Goal: Task Accomplishment & Management: Manage account settings

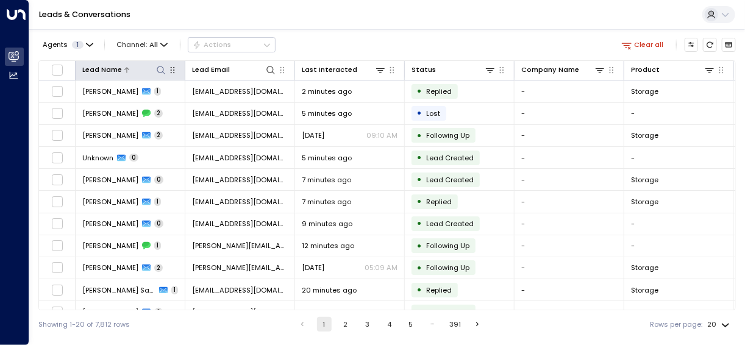
click at [160, 71] on icon at bounding box center [161, 70] width 10 height 10
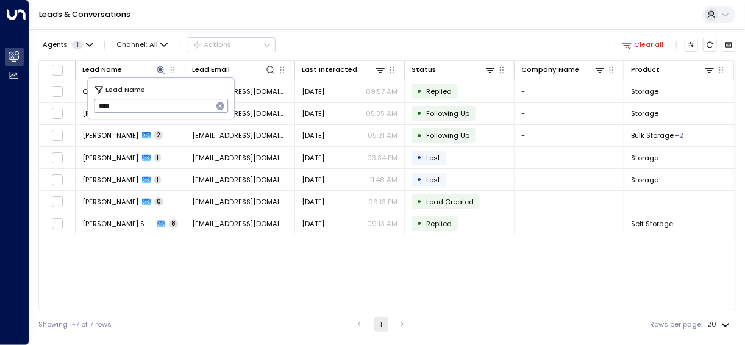
type input "*****"
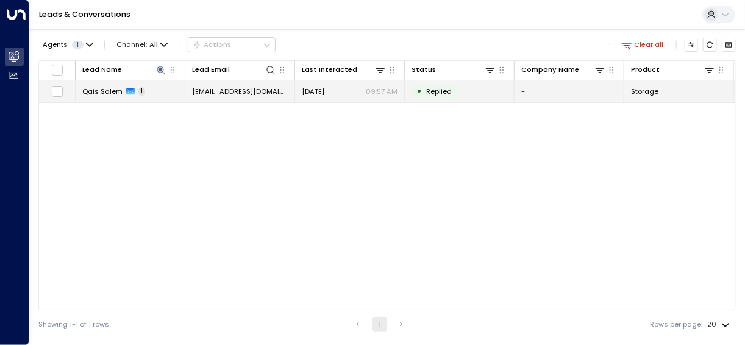
click at [99, 91] on span "Qais Salem" at bounding box center [102, 92] width 40 height 10
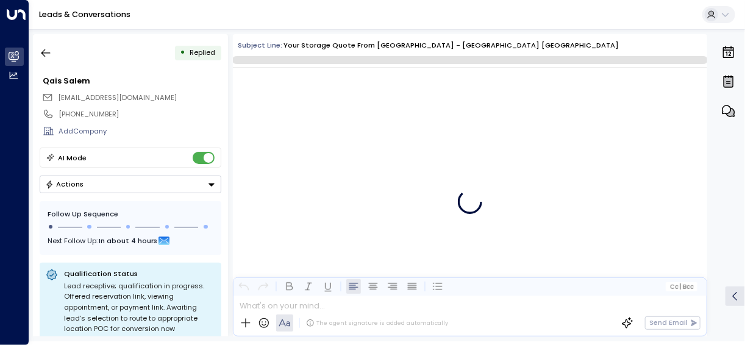
scroll to position [551, 0]
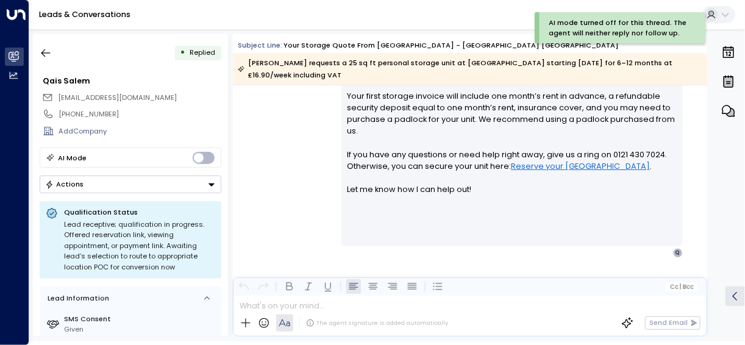
click at [212, 180] on icon "Button group with a nested menu" at bounding box center [211, 184] width 9 height 9
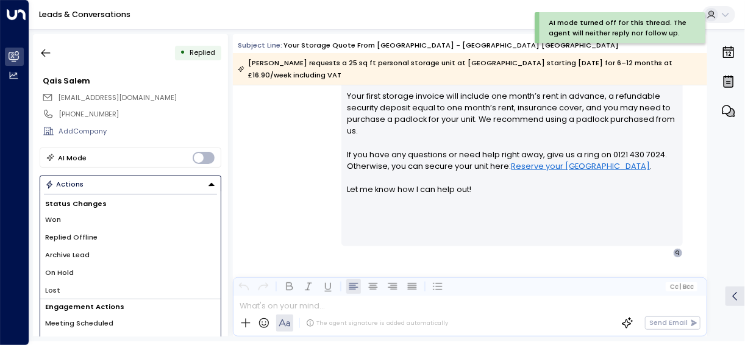
click at [115, 241] on li "Replied Offline" at bounding box center [130, 237] width 180 height 18
